Goal: Find specific page/section: Find specific page/section

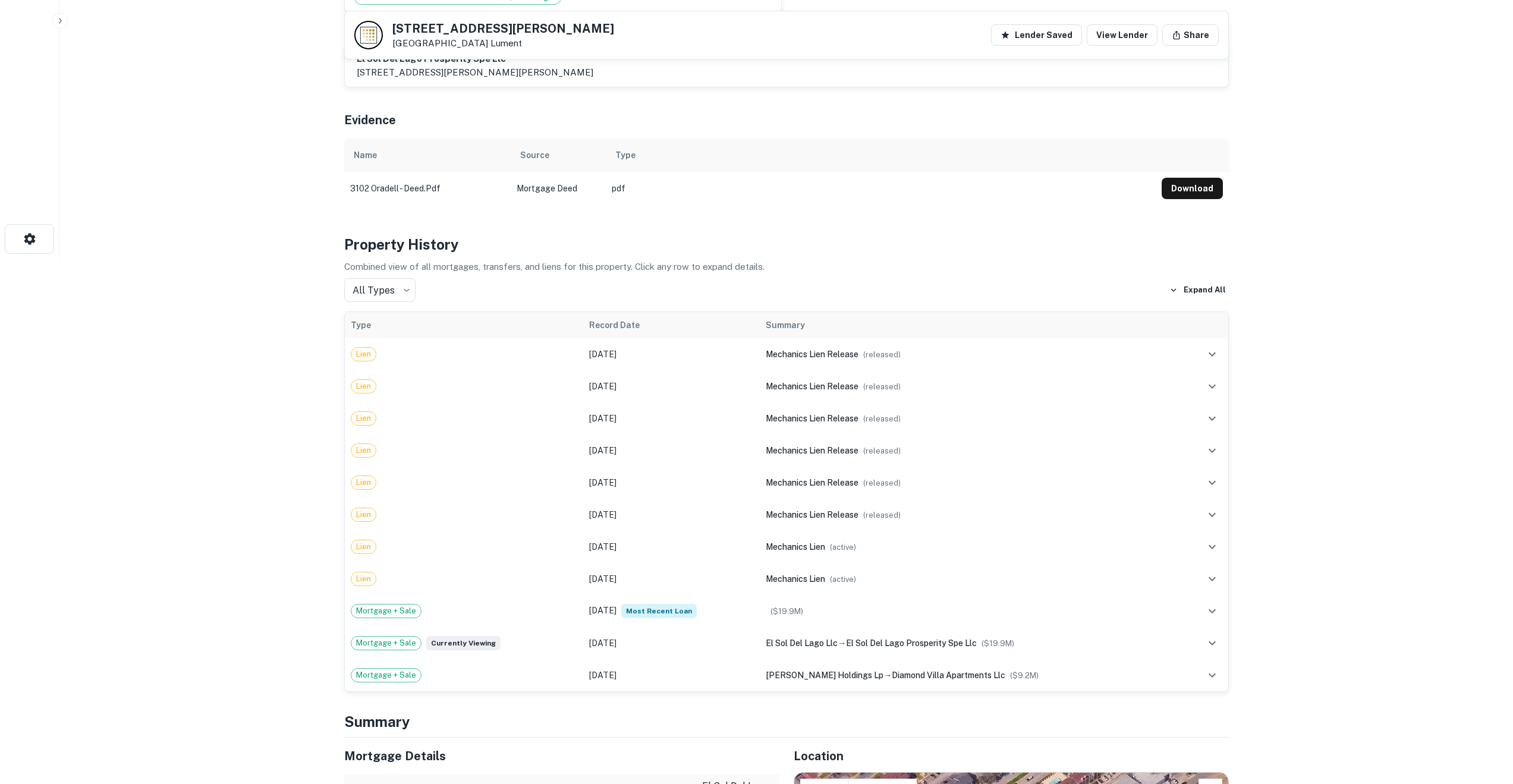
scroll to position [548, 0]
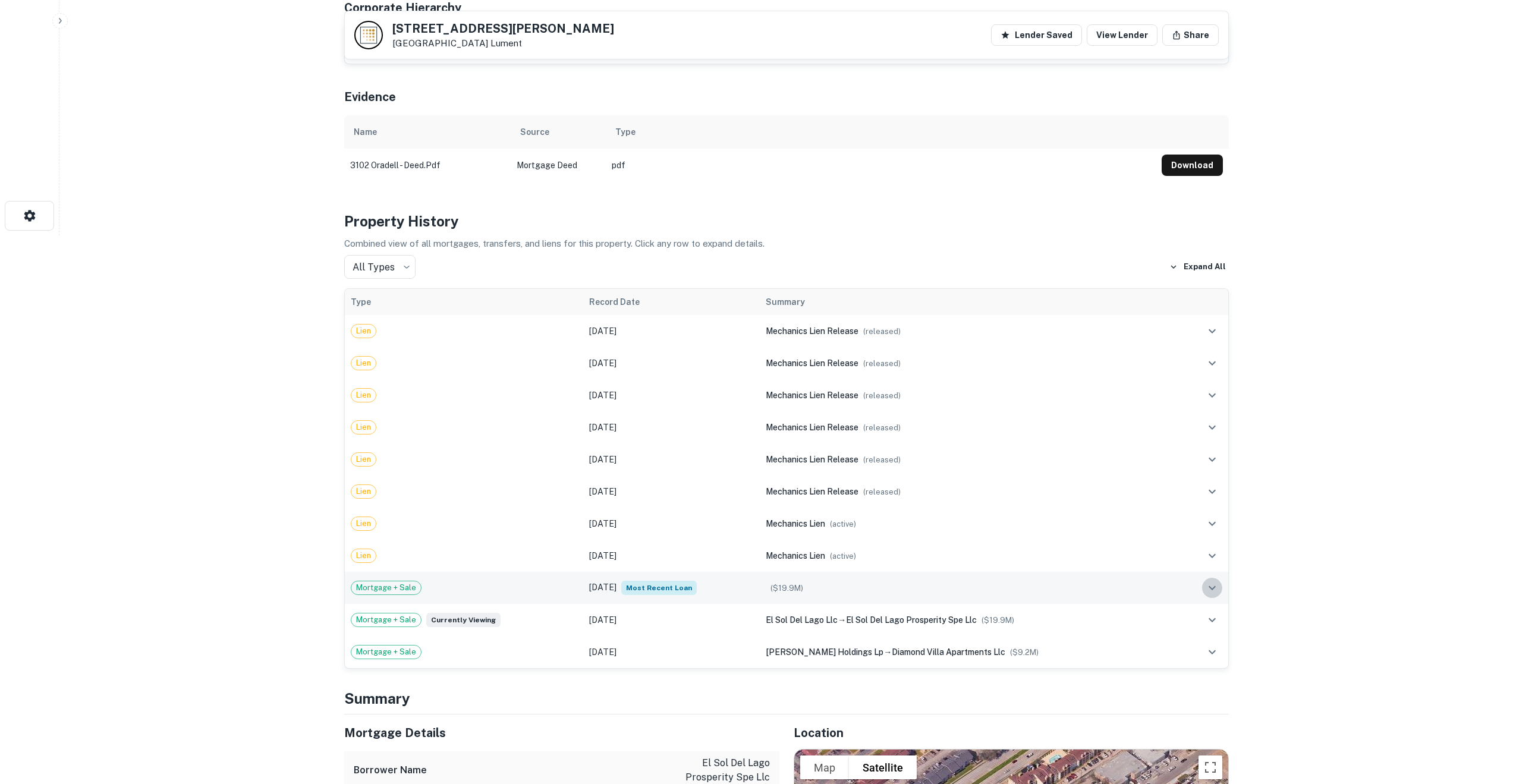
click at [1217, 581] on icon "expand row" at bounding box center [1211, 587] width 14 height 14
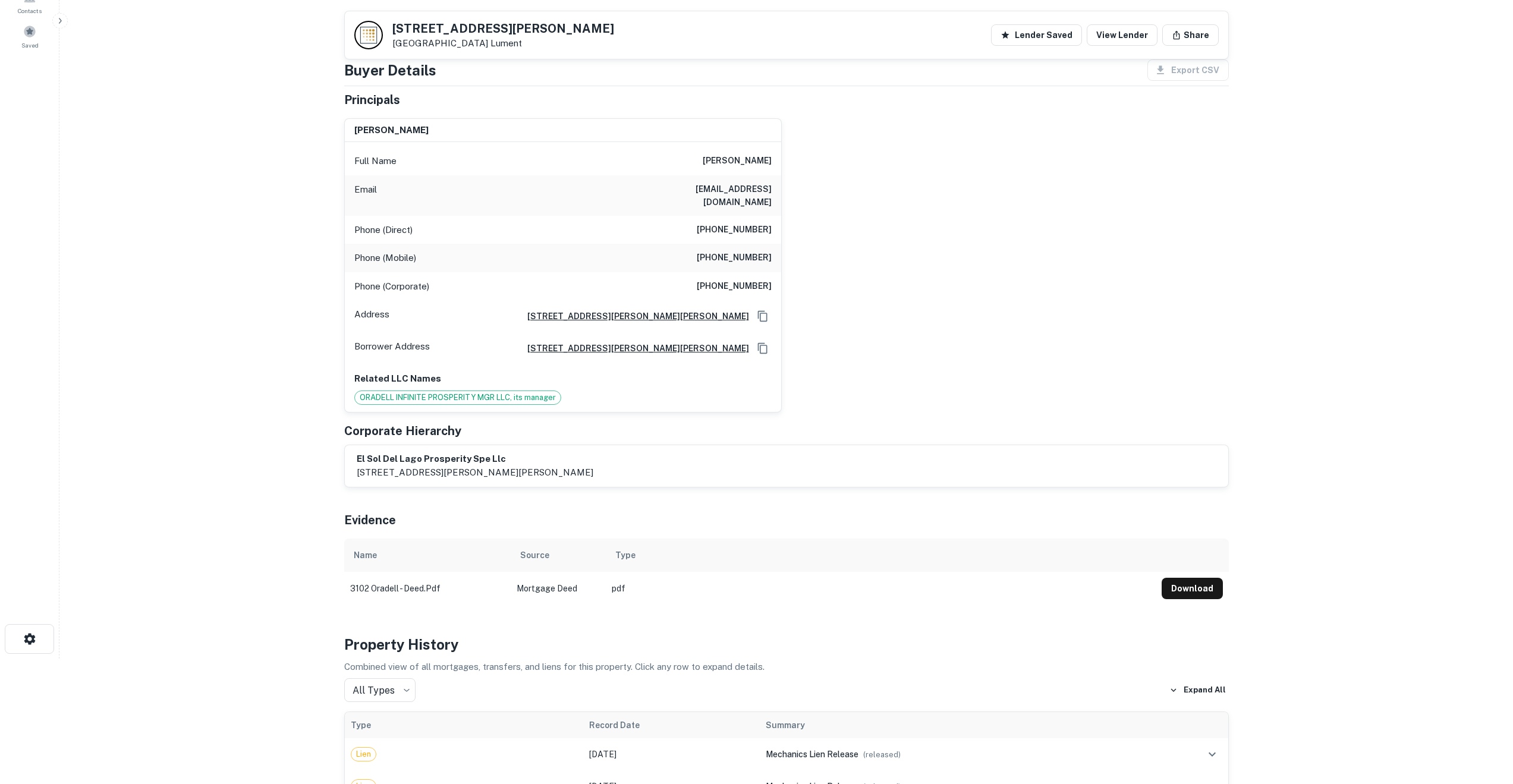
scroll to position [0, 0]
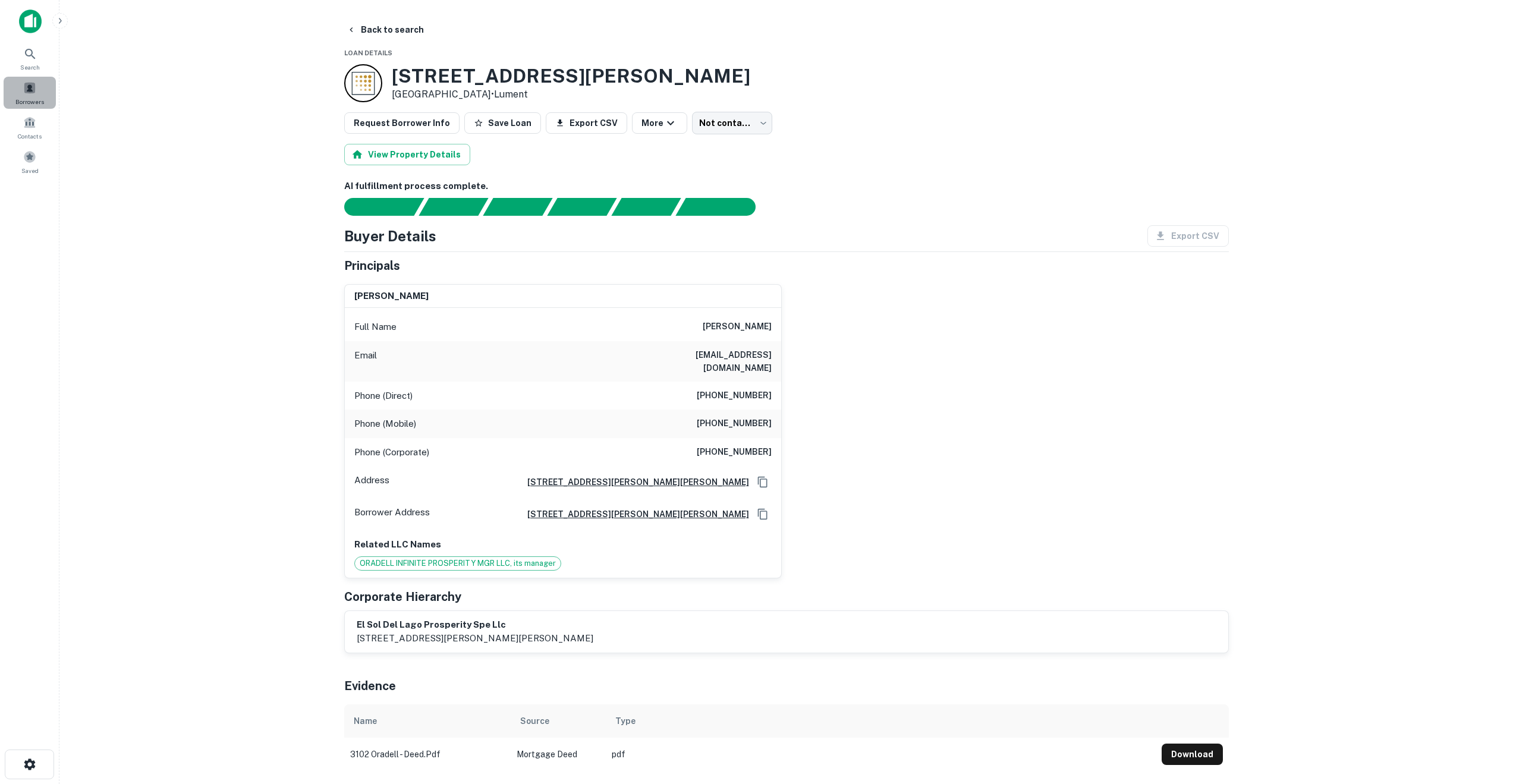
click at [33, 86] on span at bounding box center [29, 88] width 13 height 13
